Goal: Book appointment/travel/reservation

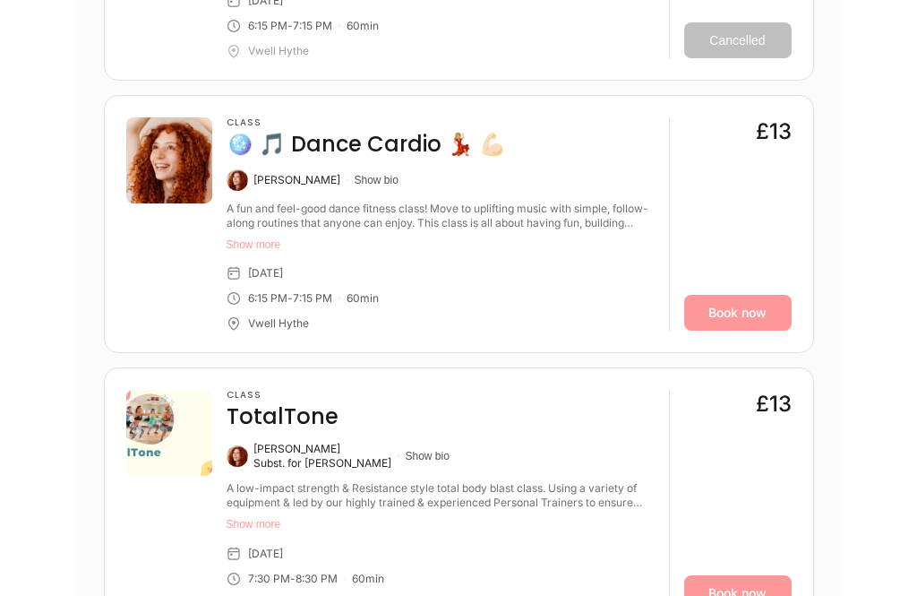
scroll to position [854, 0]
click at [271, 522] on button "Show more" at bounding box center [441, 524] width 428 height 14
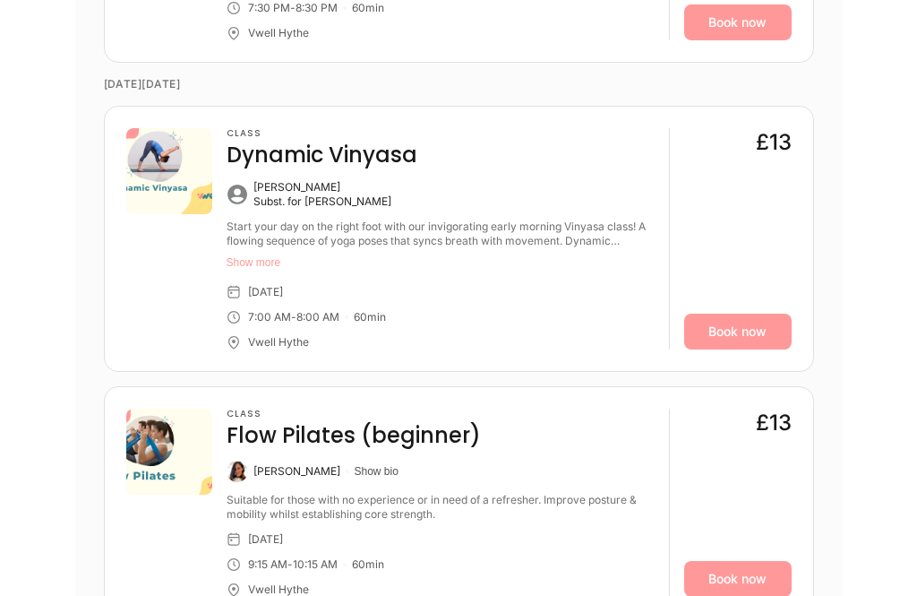
scroll to position [3122, 0]
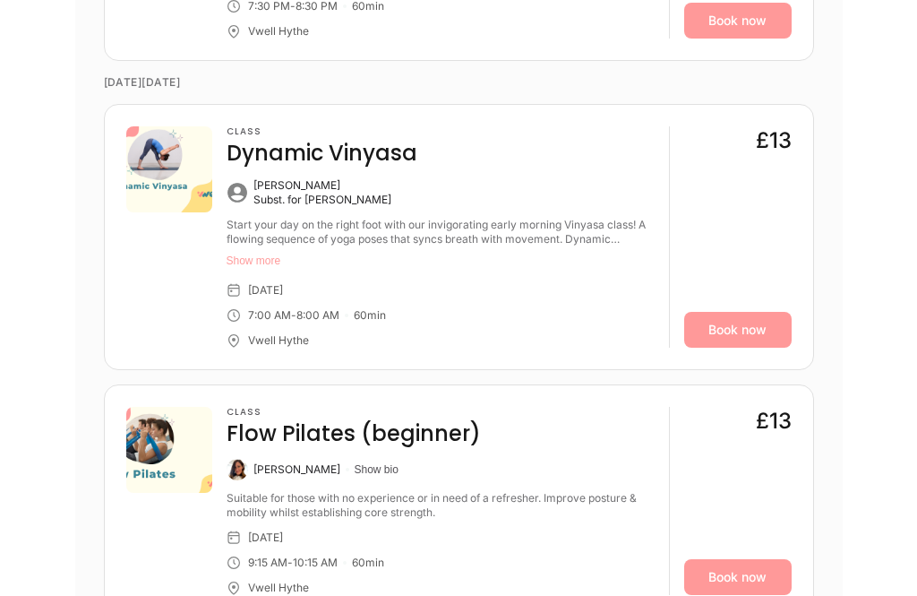
click at [883, 499] on div "Classes Workshops Courses Sep Sun 21 Mon 22 Tue 23 Wed 24 • • Thu 25 • • Fri 26…" at bounding box center [459, 265] width 863 height 5945
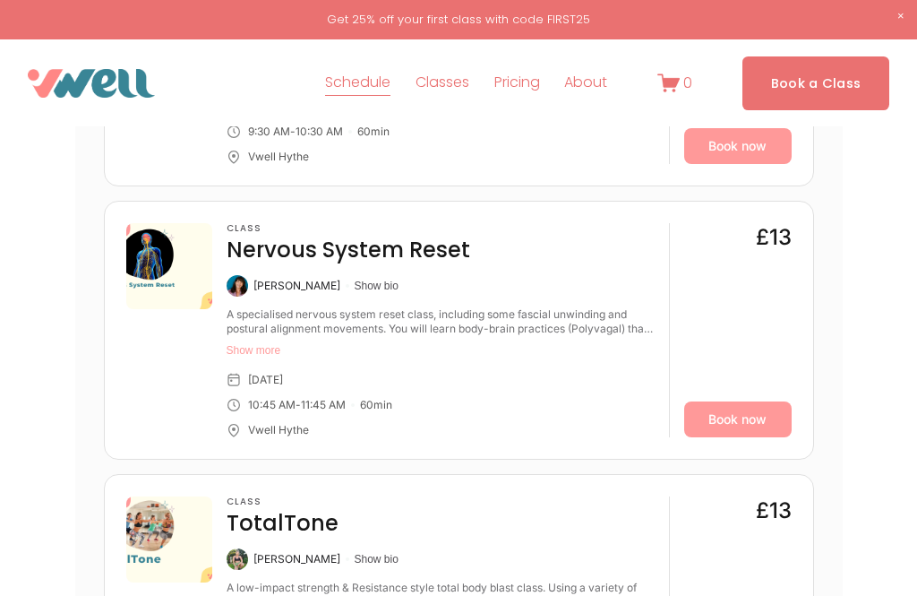
scroll to position [1904, 0]
click at [278, 344] on button "Show more" at bounding box center [441, 351] width 428 height 14
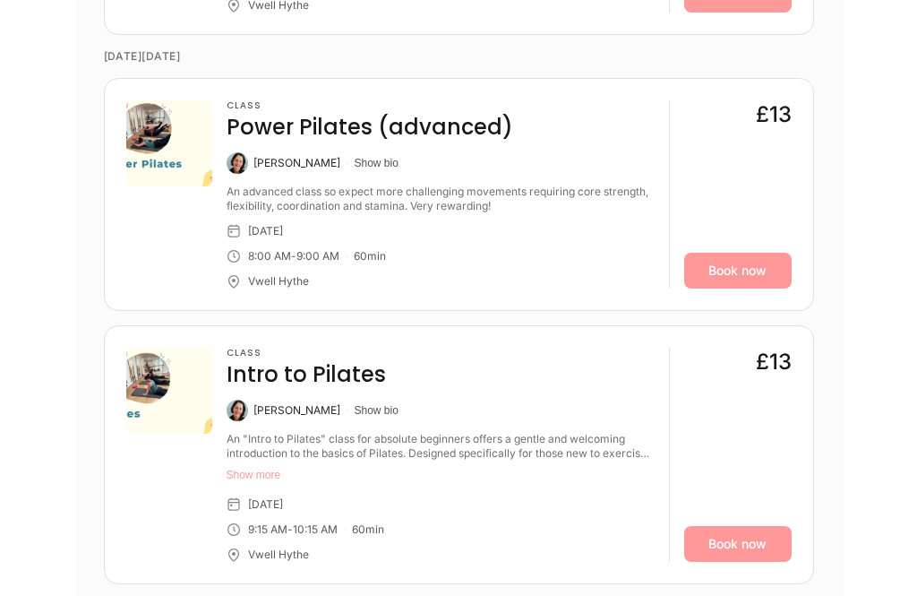
scroll to position [4619, 0]
click at [281, 468] on button "Show more" at bounding box center [441, 475] width 428 height 14
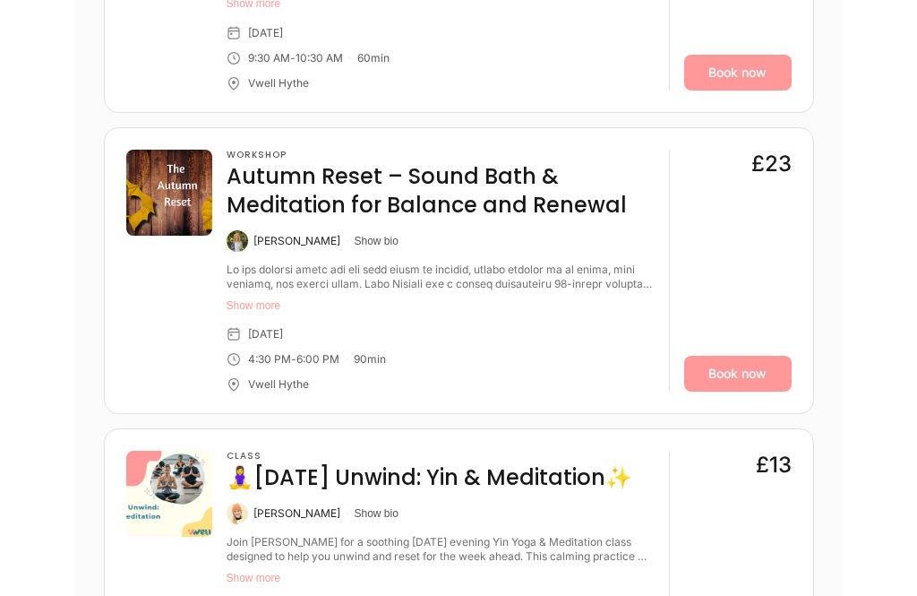
scroll to position [5738, 0]
click at [258, 297] on button "Show more" at bounding box center [441, 304] width 428 height 14
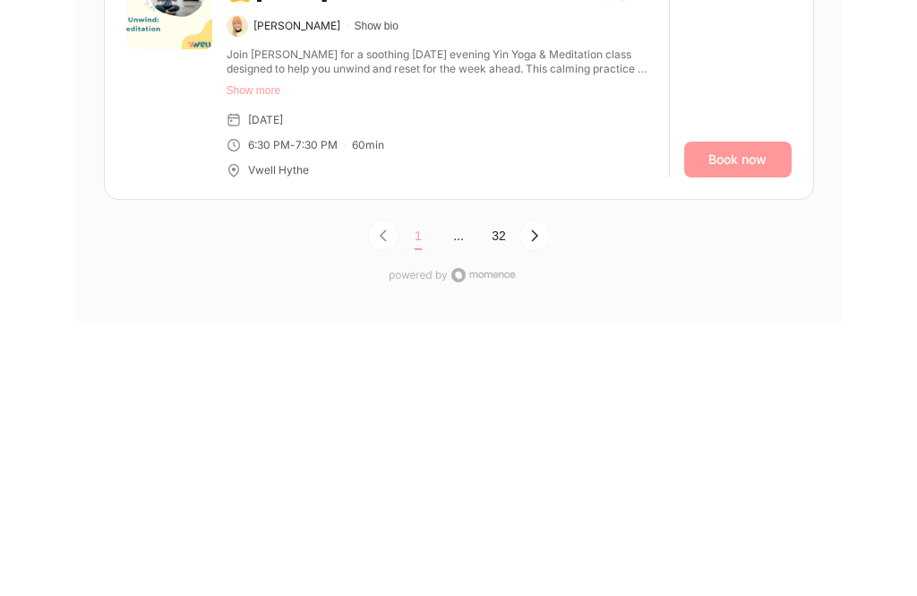
scroll to position [6554, 0]
click at [538, 235] on button "Next Page, Page 0" at bounding box center [535, 235] width 30 height 30
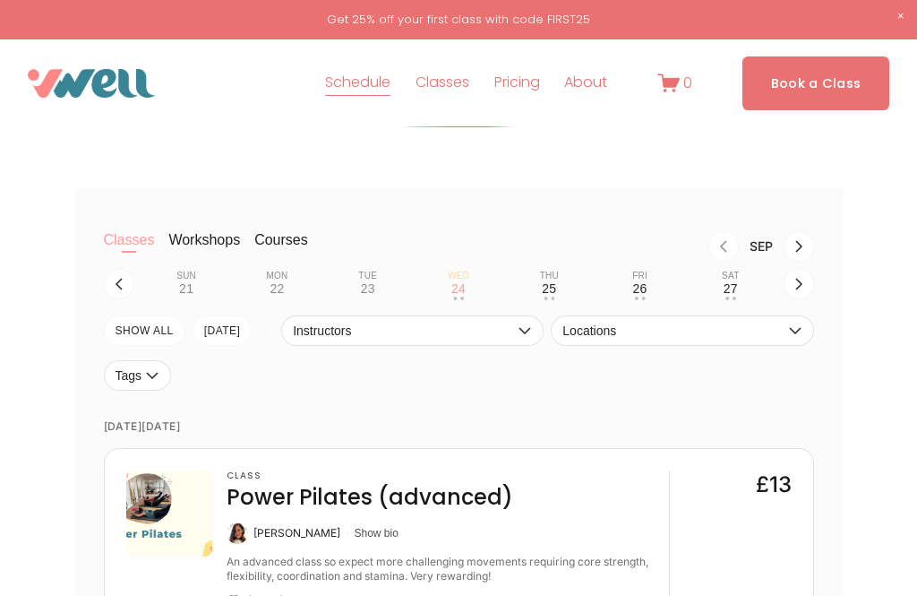
scroll to position [221, 0]
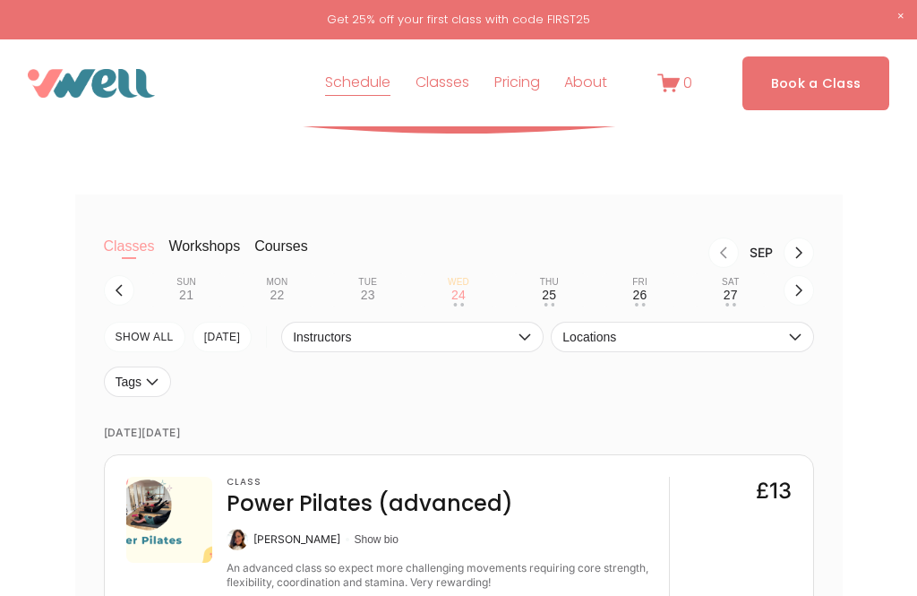
click at [793, 293] on icon "button" at bounding box center [799, 290] width 14 height 14
click at [290, 290] on button "Mon 29 • •" at bounding box center [277, 290] width 76 height 34
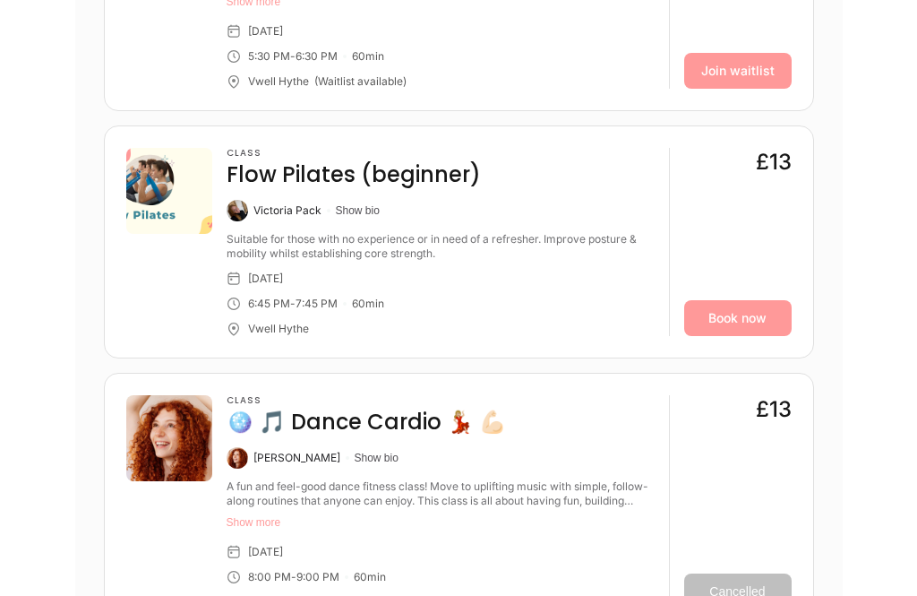
scroll to position [1820, 0]
click at [761, 312] on link "Book now" at bounding box center [738, 319] width 108 height 36
